Goal: Information Seeking & Learning: Learn about a topic

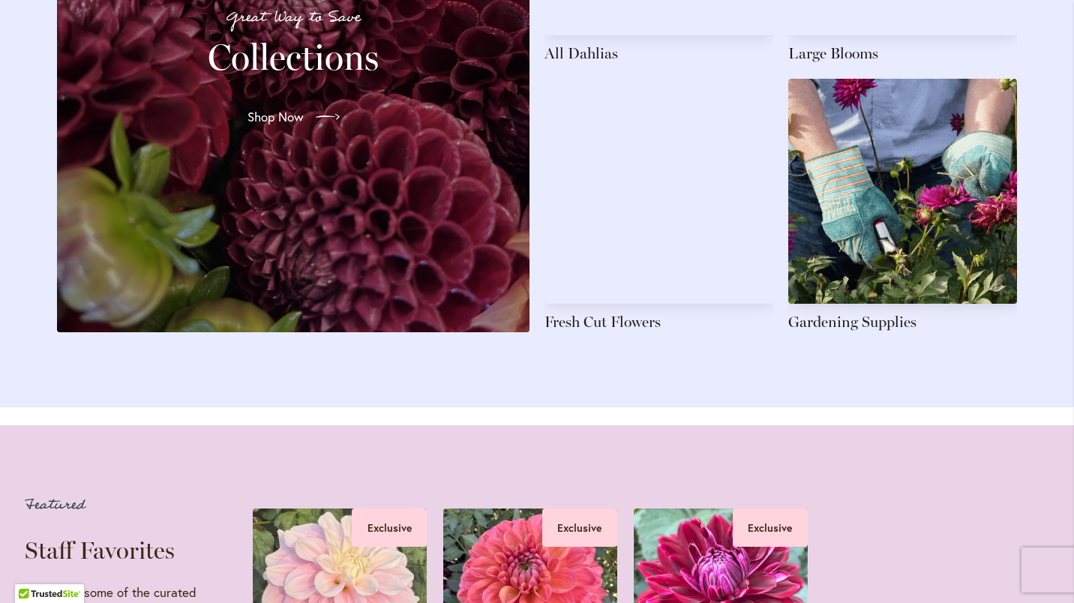
scroll to position [2400, 0]
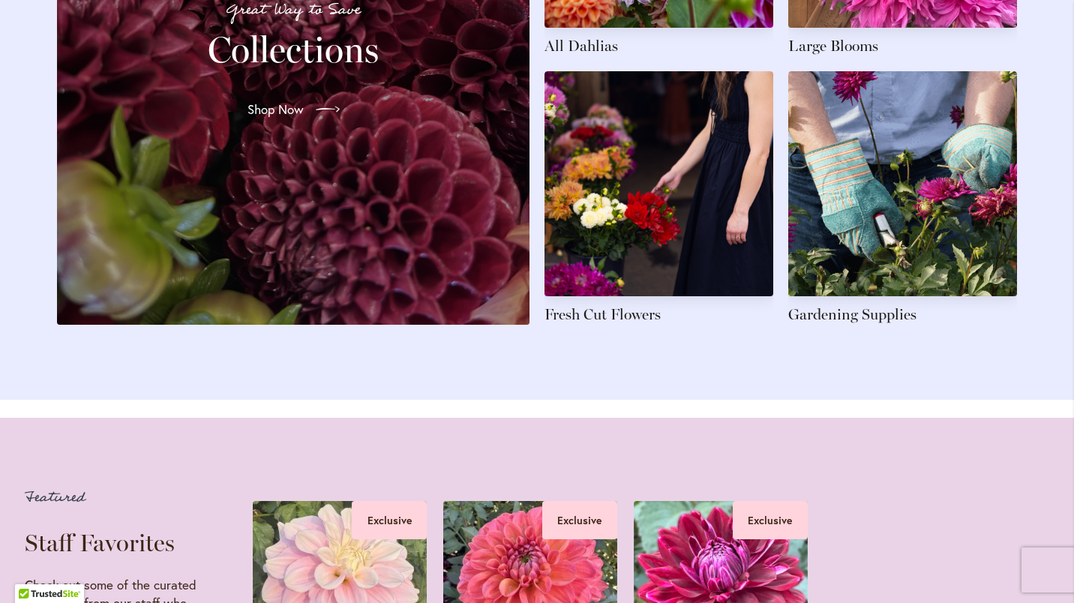
click at [859, 203] on link at bounding box center [902, 197] width 229 height 253
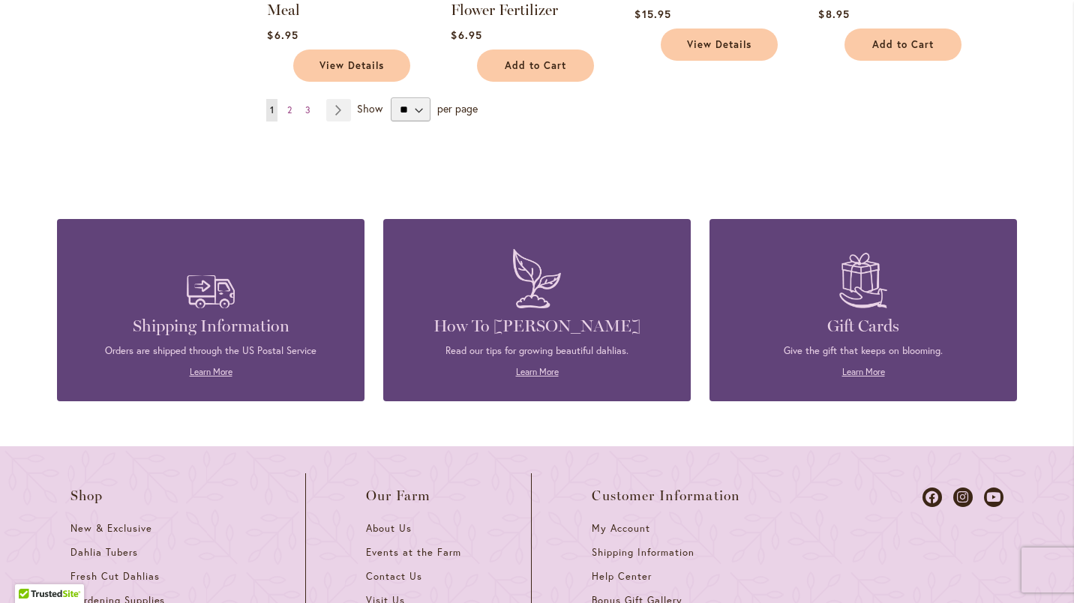
scroll to position [1350, 0]
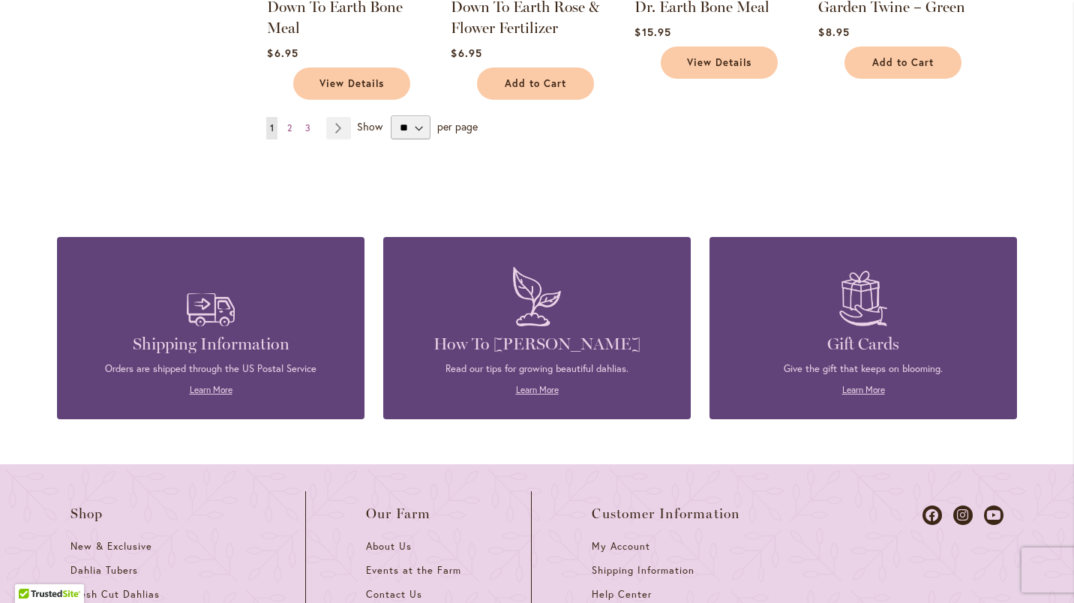
click at [521, 325] on img at bounding box center [536, 296] width 63 height 74
click at [521, 385] on link "Learn More" at bounding box center [537, 389] width 43 height 11
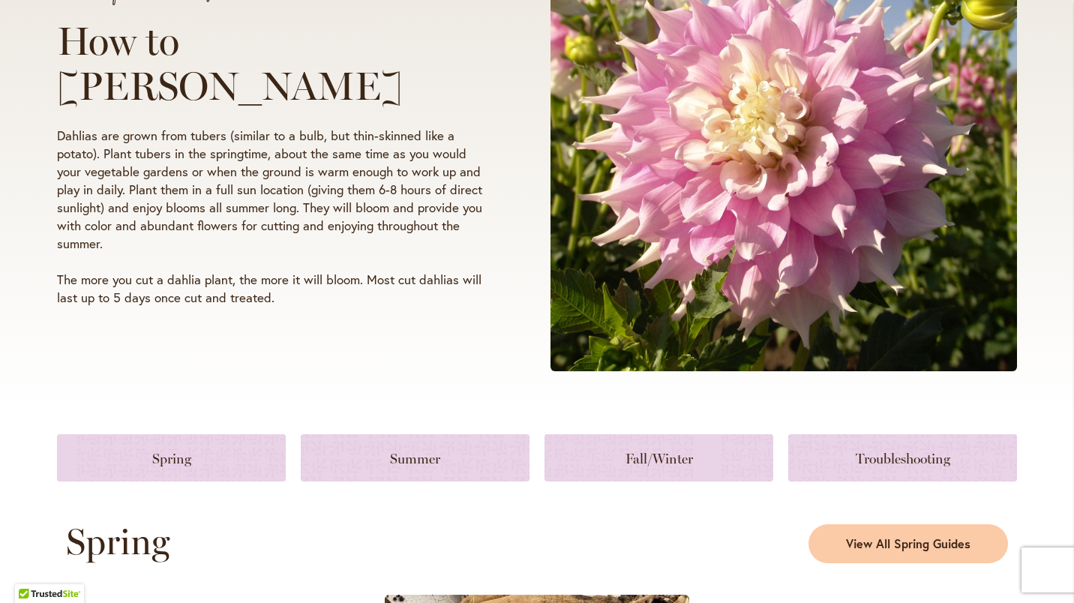
scroll to position [375, 0]
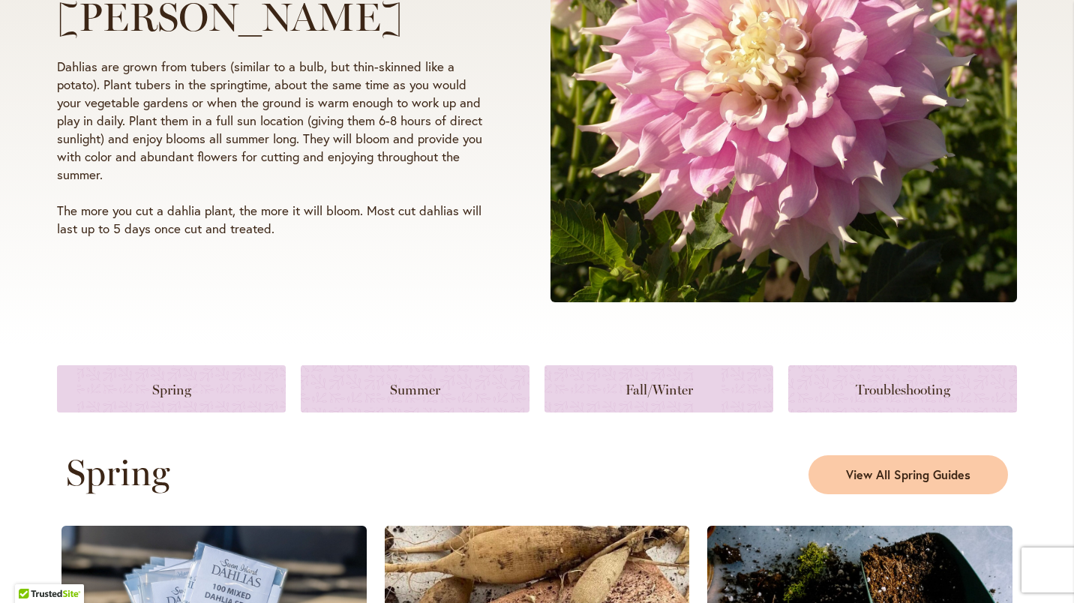
click at [627, 382] on link at bounding box center [658, 388] width 229 height 47
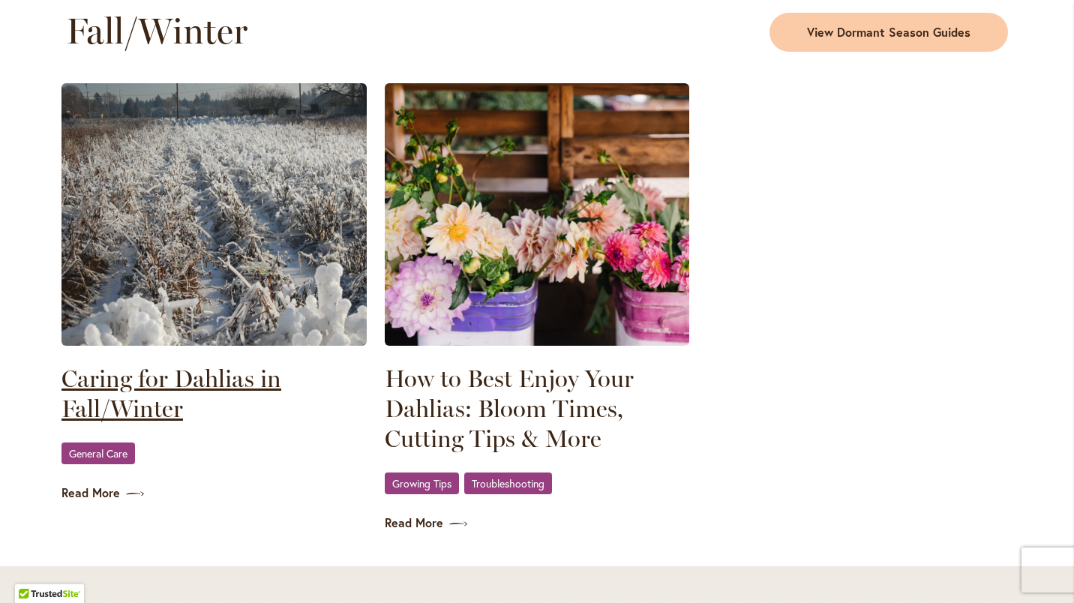
click at [112, 390] on link "Caring for Dahlias in Fall/Winter" at bounding box center [213, 394] width 305 height 60
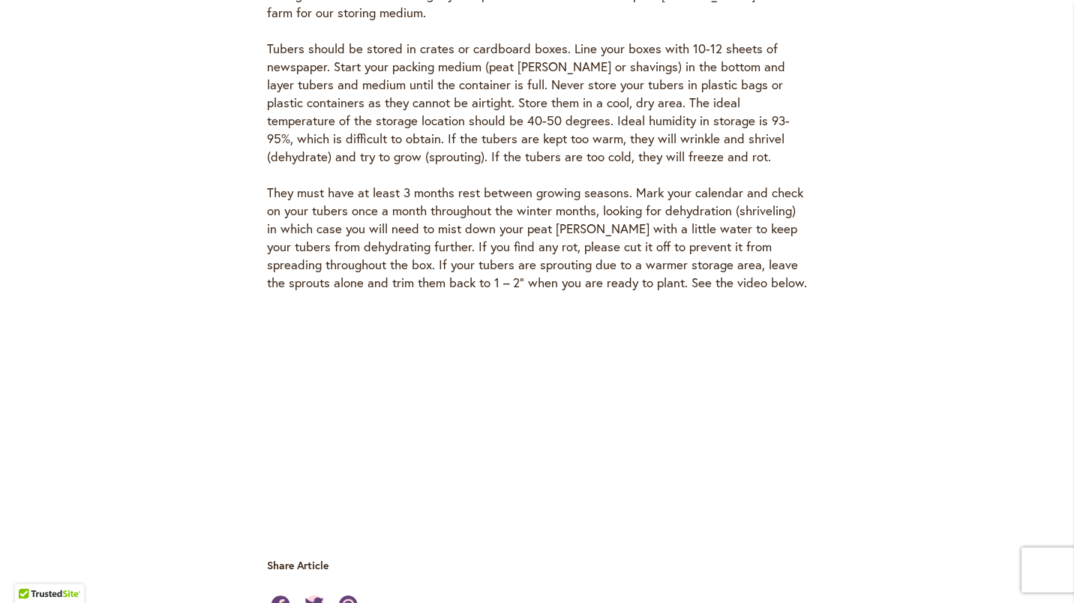
scroll to position [4350, 0]
